Goal: Task Accomplishment & Management: Use online tool/utility

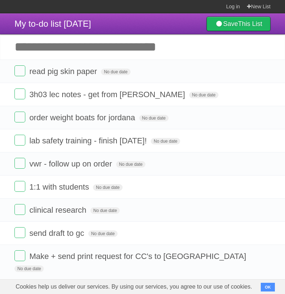
click at [61, 56] on input "Add another task" at bounding box center [142, 46] width 285 height 25
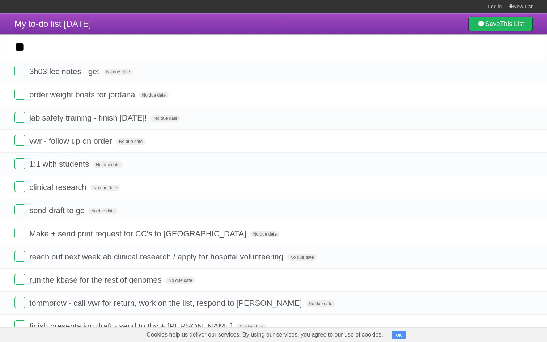
drag, startPoint x: 33, startPoint y: 50, endPoint x: 0, endPoint y: 46, distance: 32.9
click at [0, 46] on input "**" at bounding box center [273, 46] width 547 height 25
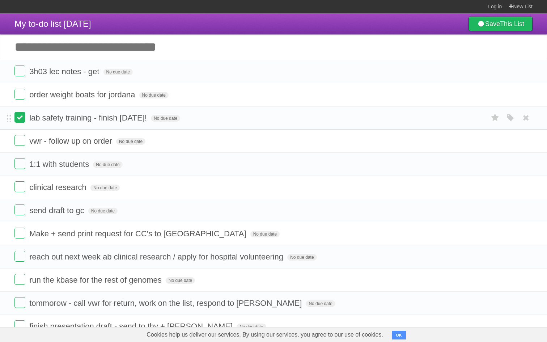
click at [20, 122] on label at bounding box center [19, 117] width 11 height 11
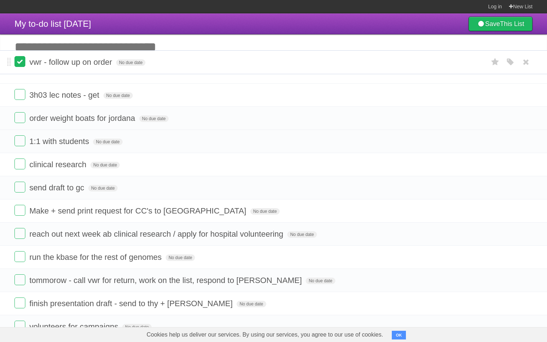
drag, startPoint x: 10, startPoint y: 122, endPoint x: 19, endPoint y: 64, distance: 58.2
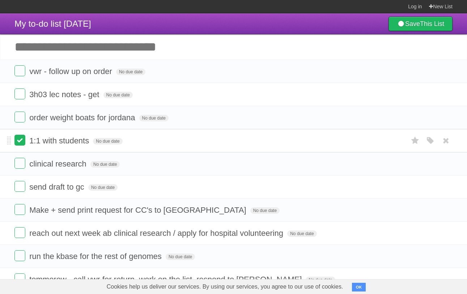
click at [18, 146] on label at bounding box center [19, 140] width 11 height 11
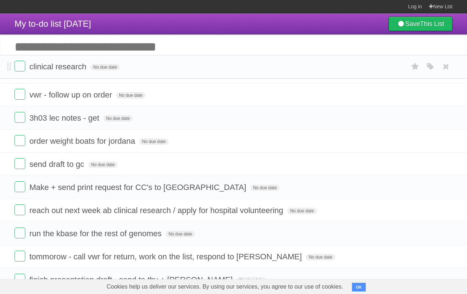
drag, startPoint x: 9, startPoint y: 165, endPoint x: 26, endPoint y: 65, distance: 101.2
click at [21, 145] on label at bounding box center [19, 140] width 11 height 11
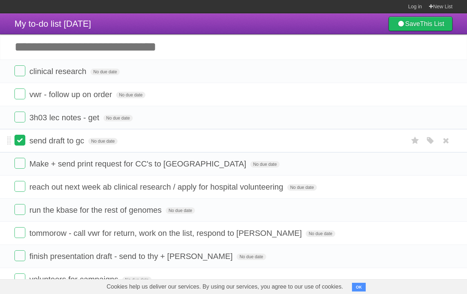
click at [21, 140] on label at bounding box center [19, 140] width 11 height 11
